Goal: Transaction & Acquisition: Purchase product/service

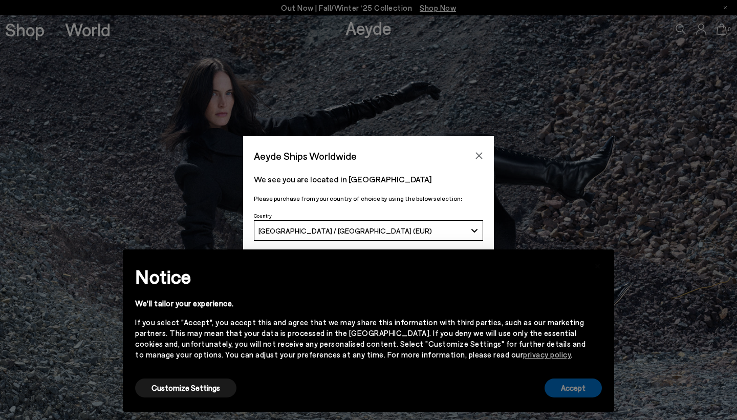
click at [575, 384] on button "Accept" at bounding box center [573, 387] width 57 height 19
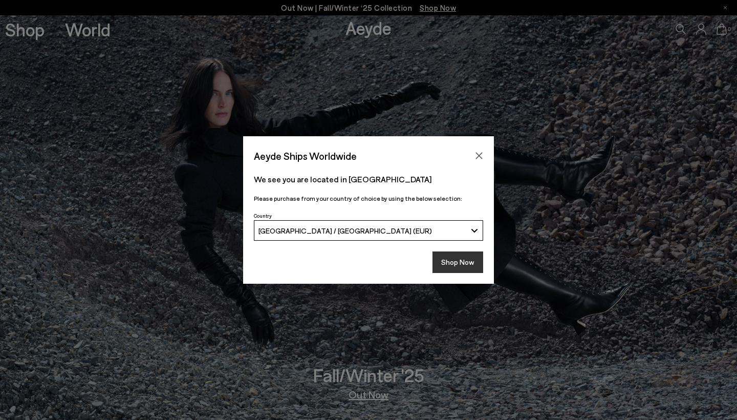
click at [460, 264] on button "Shop Now" at bounding box center [457, 261] width 51 height 21
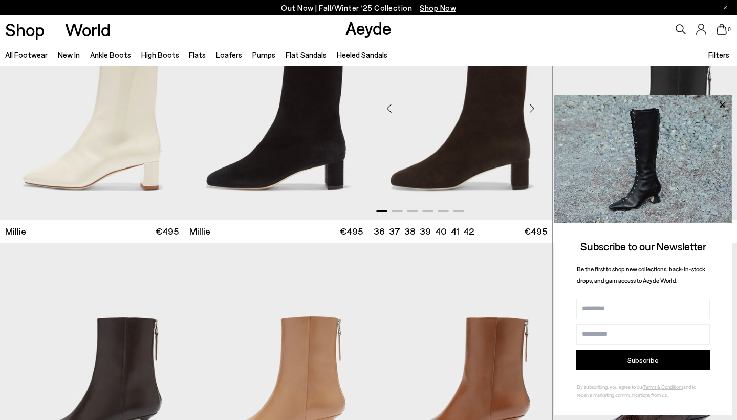
scroll to position [2317, 0]
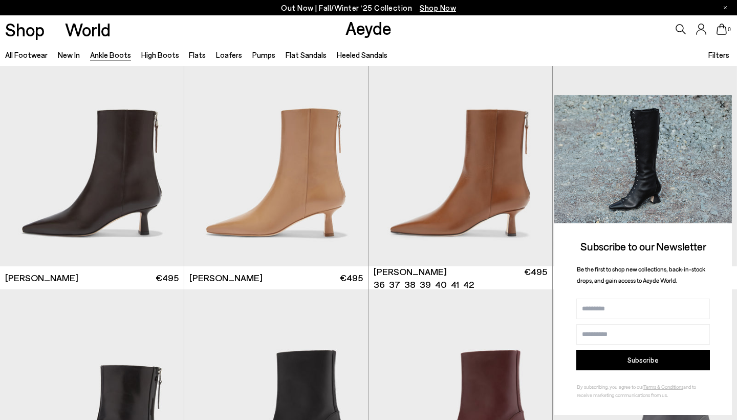
click at [721, 106] on icon at bounding box center [721, 104] width 13 height 13
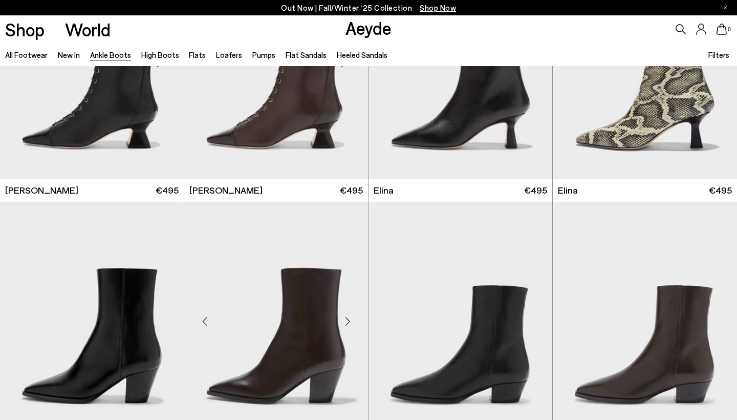
scroll to position [129, 0]
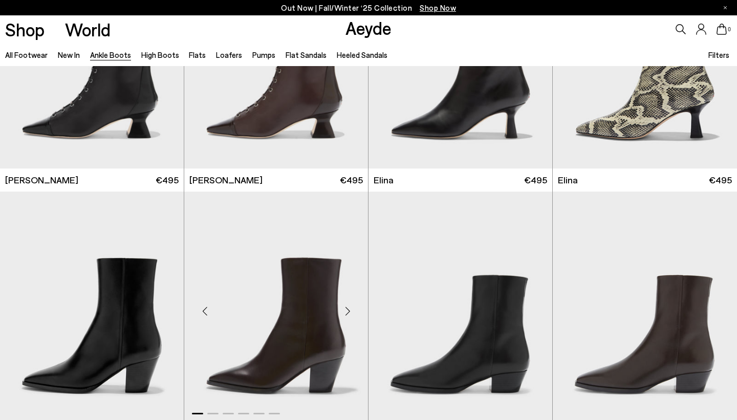
click at [352, 308] on div "Next slide" at bounding box center [347, 310] width 31 height 31
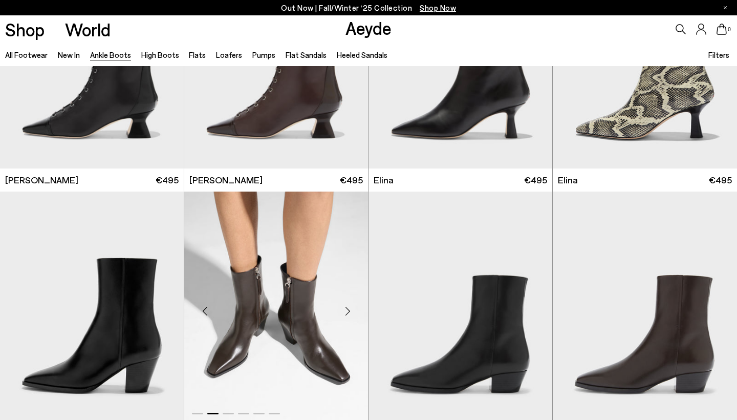
click at [352, 309] on div "Next slide" at bounding box center [347, 310] width 31 height 31
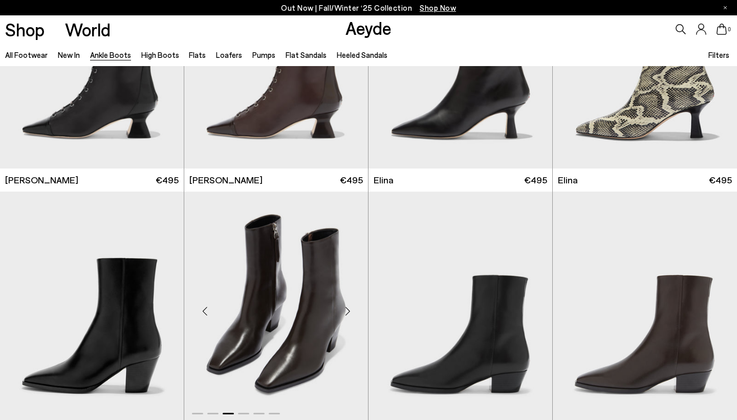
click at [352, 309] on div "Next slide" at bounding box center [347, 310] width 31 height 31
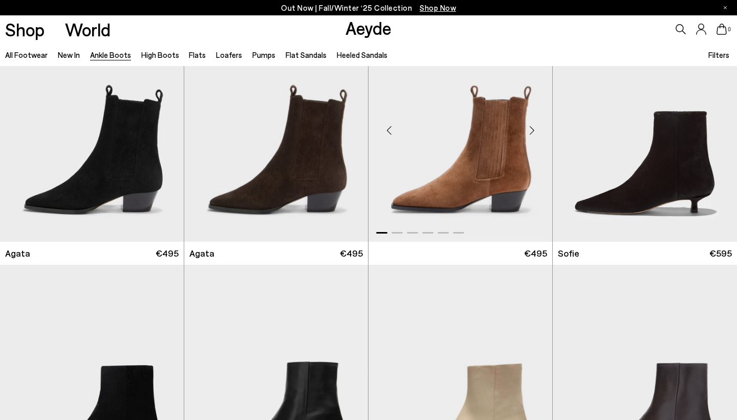
scroll to position [563, 0]
click at [345, 134] on div "Next slide" at bounding box center [347, 130] width 31 height 31
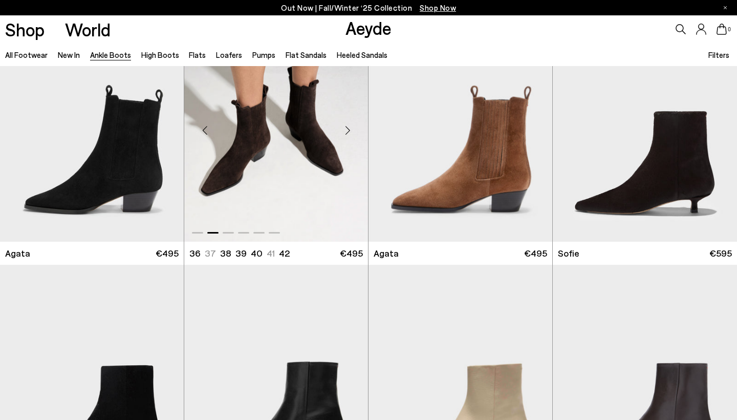
click at [345, 134] on div "Next slide" at bounding box center [347, 130] width 31 height 31
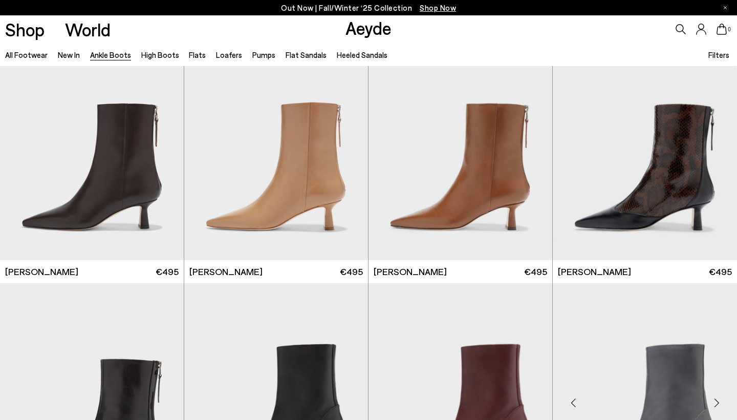
scroll to position [2321, 0]
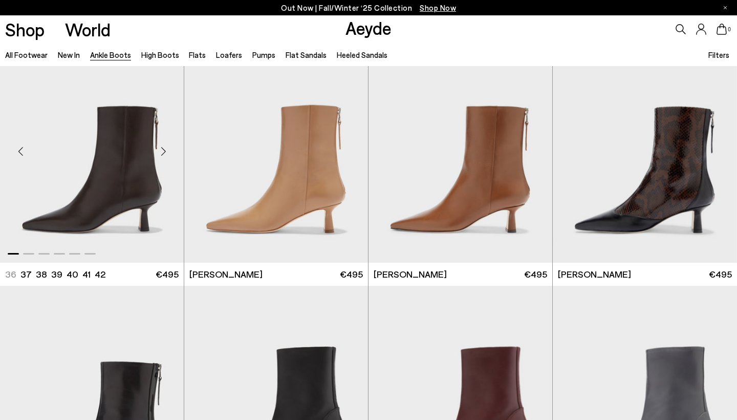
click at [162, 149] on div "Next slide" at bounding box center [163, 151] width 31 height 31
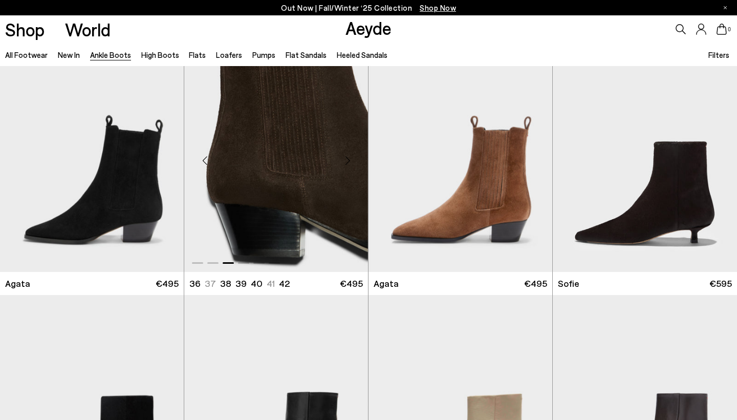
scroll to position [562, 0]
